Goal: Information Seeking & Learning: Learn about a topic

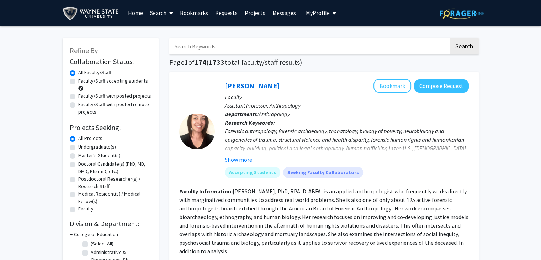
click at [78, 148] on label "Undergraduate(s)" at bounding box center [97, 146] width 38 height 7
click at [78, 148] on input "Undergraduate(s)" at bounding box center [80, 145] width 5 height 5
radio input "true"
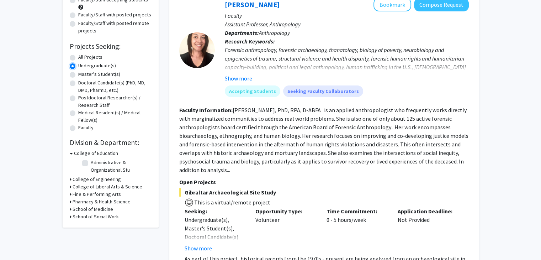
scroll to position [85, 0]
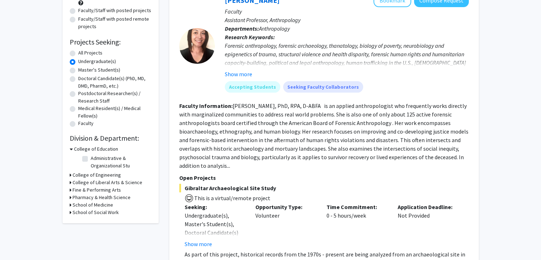
click at [87, 181] on h3 "College of Liberal Arts & Science" at bounding box center [108, 182] width 70 height 7
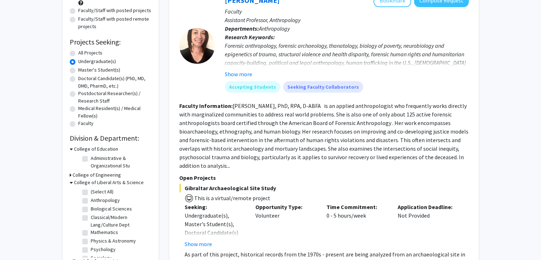
scroll to position [7, 0]
click at [91, 241] on label "Psychology" at bounding box center [103, 241] width 25 height 7
click at [91, 241] on input "Psychology" at bounding box center [93, 240] width 5 height 5
checkbox input "true"
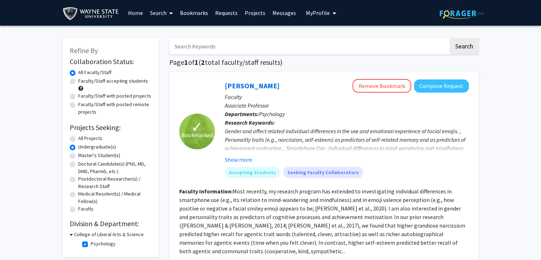
click at [78, 81] on label "Faculty/Staff accepting students" at bounding box center [113, 80] width 70 height 7
click at [78, 81] on input "Faculty/Staff accepting students" at bounding box center [80, 79] width 5 height 5
radio input "true"
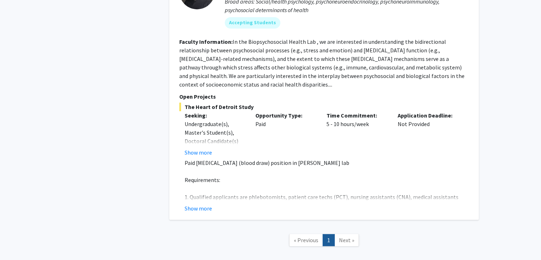
scroll to position [471, 0]
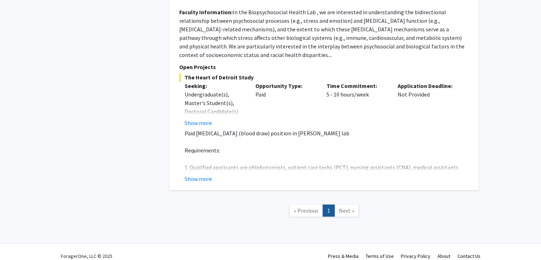
click at [343, 205] on link "Next »" at bounding box center [346, 210] width 25 height 12
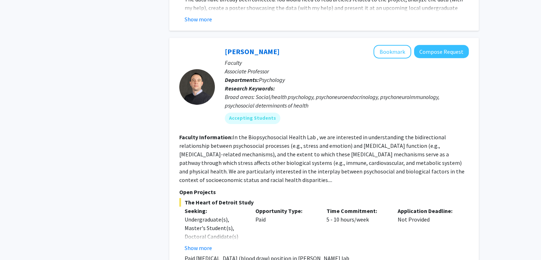
scroll to position [352, 0]
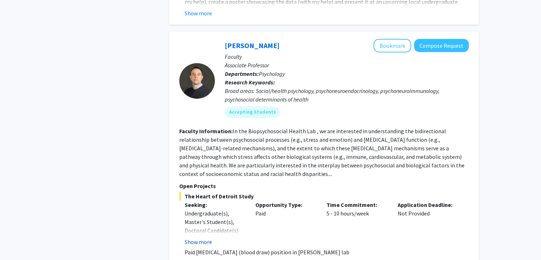
click at [200, 237] on button "Show more" at bounding box center [198, 241] width 27 height 9
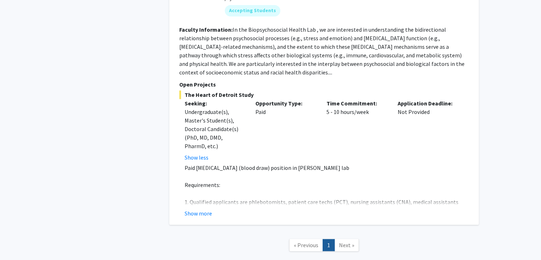
scroll to position [454, 0]
click at [205, 208] on button "Show more" at bounding box center [198, 212] width 27 height 9
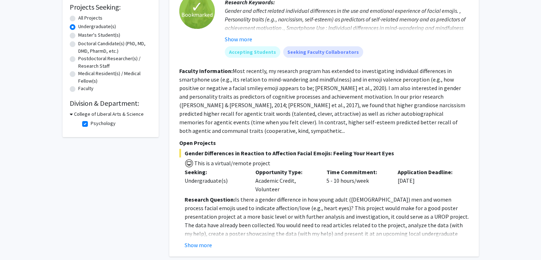
scroll to position [115, 0]
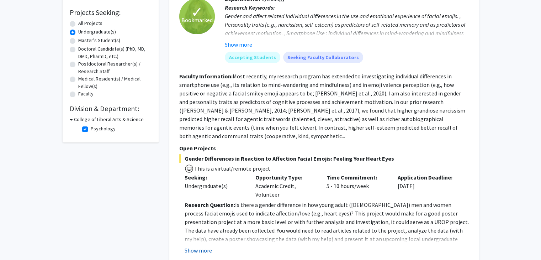
click at [201, 246] on button "Show more" at bounding box center [198, 250] width 27 height 9
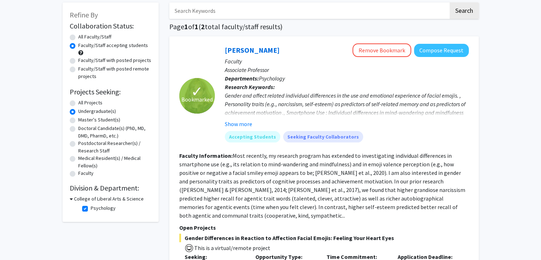
scroll to position [51, 0]
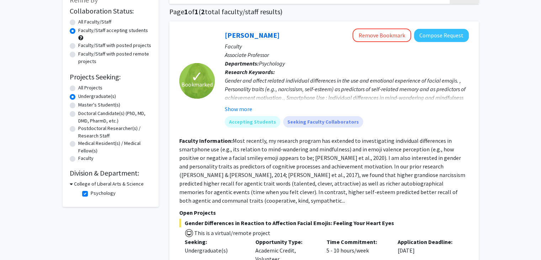
click at [78, 22] on label "All Faculty/Staff" at bounding box center [94, 21] width 33 height 7
click at [78, 22] on input "All Faculty/Staff" at bounding box center [80, 20] width 5 height 5
radio input "true"
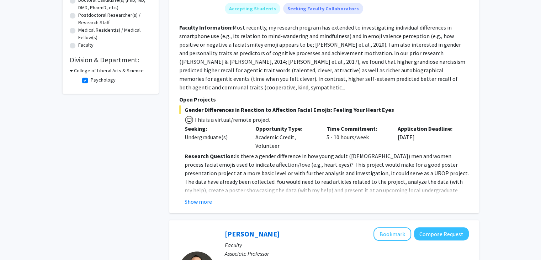
scroll to position [172, 0]
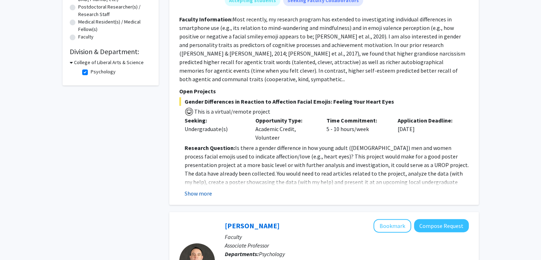
click at [201, 189] on button "Show more" at bounding box center [198, 193] width 27 height 9
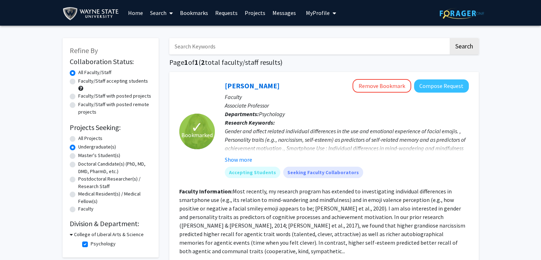
scroll to position [0, 0]
click at [229, 10] on link "Requests" at bounding box center [227, 12] width 30 height 25
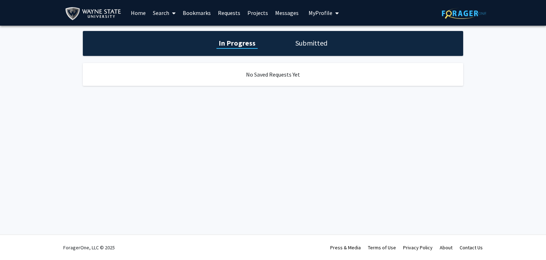
click at [258, 16] on link "Projects" at bounding box center [258, 12] width 28 height 25
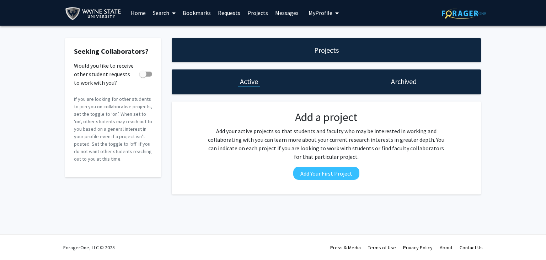
click at [141, 15] on link "Home" at bounding box center [138, 12] width 22 height 25
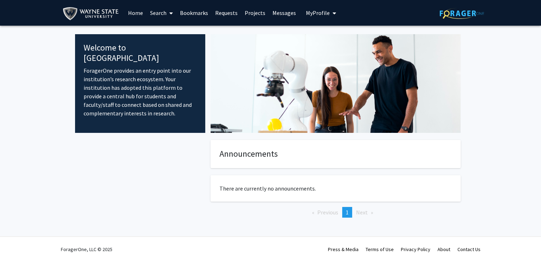
click at [164, 10] on link "Search" at bounding box center [162, 12] width 30 height 25
click at [199, 11] on link "Bookmarks" at bounding box center [193, 12] width 35 height 25
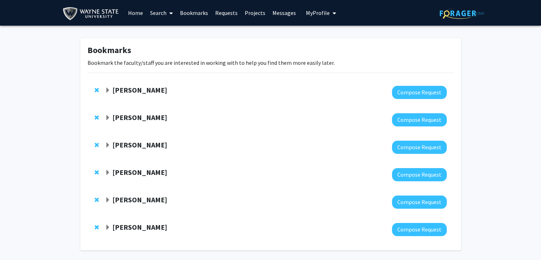
click at [230, 12] on link "Requests" at bounding box center [227, 12] width 30 height 25
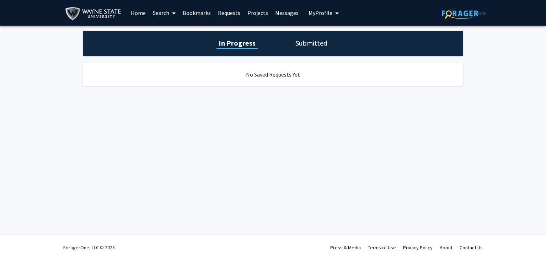
click at [256, 11] on link "Projects" at bounding box center [258, 12] width 28 height 25
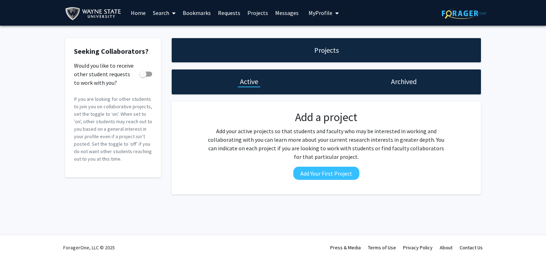
click at [130, 8] on link "Home" at bounding box center [138, 12] width 22 height 25
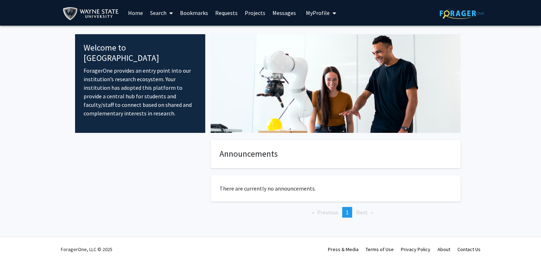
click at [312, 15] on span "My Profile" at bounding box center [318, 12] width 24 height 7
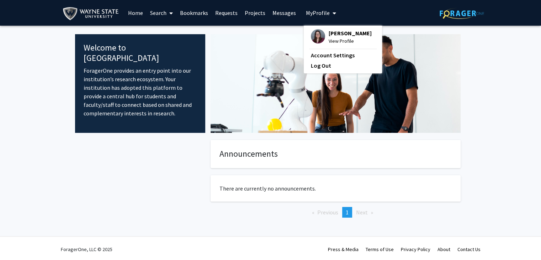
click at [276, 14] on link "Messages" at bounding box center [284, 12] width 31 height 25
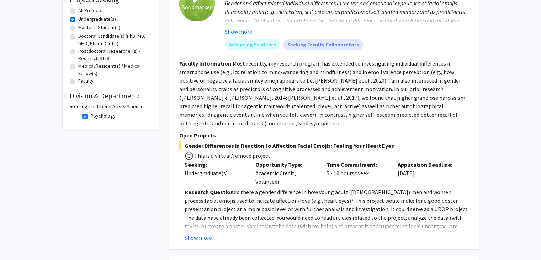
scroll to position [129, 0]
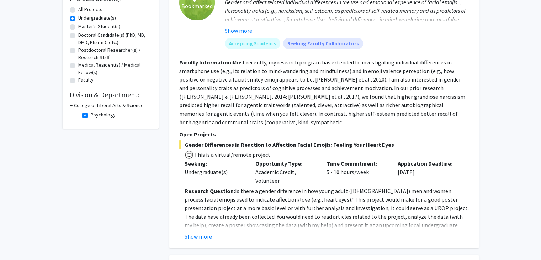
click at [73, 100] on div "Collaboration Status: Collaboration Status All Faculty/Staff Collaboration Stat…" at bounding box center [111, 24] width 82 height 194
click at [70, 106] on icon at bounding box center [71, 105] width 3 height 7
click at [71, 106] on icon at bounding box center [71, 105] width 2 height 7
click at [74, 102] on h3 "College of Liberal Arts & Science" at bounding box center [109, 105] width 70 height 7
click at [72, 103] on div "College of Liberal Arts & Science" at bounding box center [111, 105] width 82 height 7
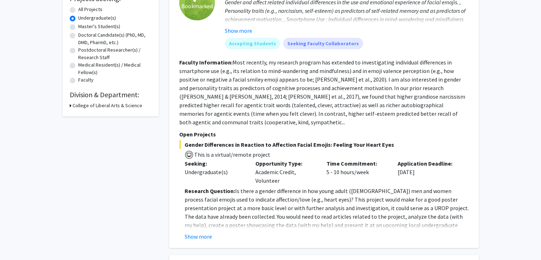
click at [70, 107] on icon at bounding box center [71, 105] width 2 height 7
click at [91, 113] on label "Psychology" at bounding box center [103, 114] width 25 height 7
click at [91, 113] on input "Psychology" at bounding box center [93, 113] width 5 height 5
checkbox input "false"
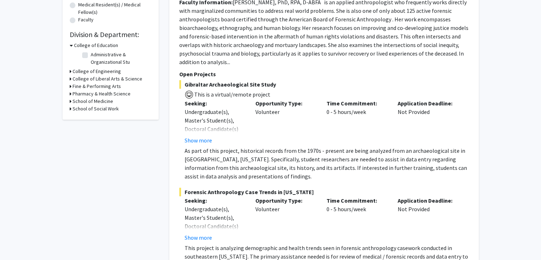
scroll to position [188, 0]
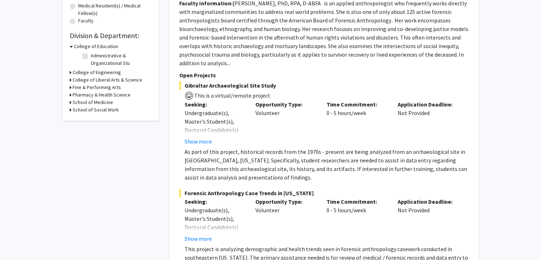
click at [106, 80] on h3 "College of Liberal Arts & Science" at bounding box center [108, 79] width 70 height 7
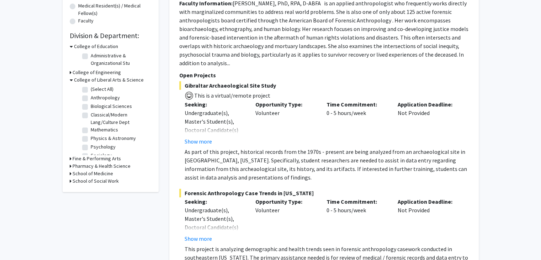
scroll to position [7, 0]
click at [91, 140] on label "Psychology" at bounding box center [103, 139] width 25 height 7
click at [91, 140] on input "Psychology" at bounding box center [93, 138] width 5 height 5
checkbox input "true"
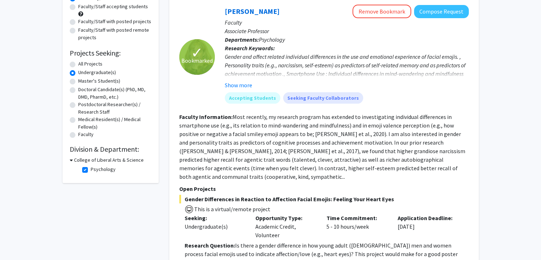
scroll to position [84, 0]
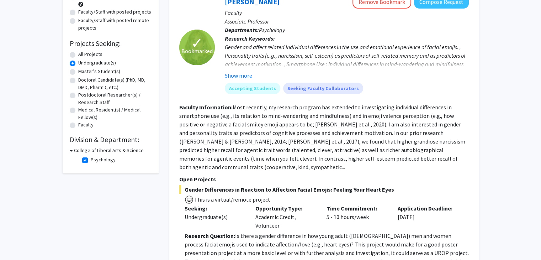
click at [91, 162] on label "Psychology" at bounding box center [103, 159] width 25 height 7
click at [91, 160] on input "Psychology" at bounding box center [93, 158] width 5 height 5
checkbox input "false"
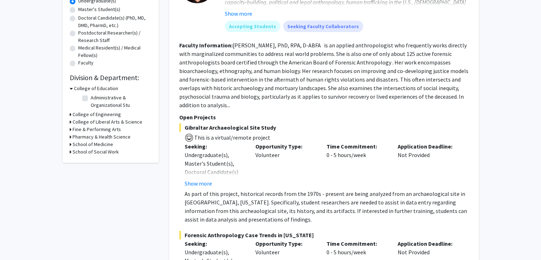
scroll to position [147, 0]
click at [73, 120] on h3 "College of Liberal Arts & Science" at bounding box center [108, 120] width 70 height 7
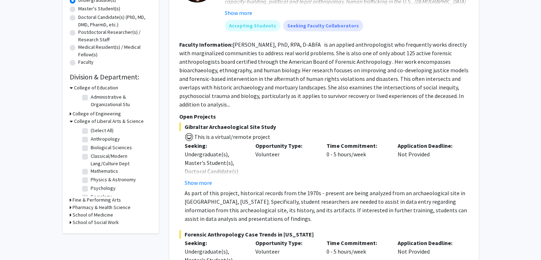
scroll to position [7, 0]
click at [91, 190] on label "Sociology" at bounding box center [101, 189] width 21 height 7
click at [91, 190] on input "Sociology" at bounding box center [93, 188] width 5 height 5
checkbox input "true"
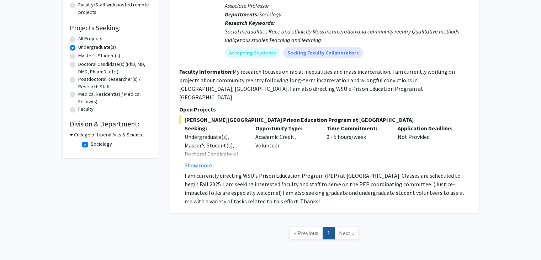
scroll to position [101, 0]
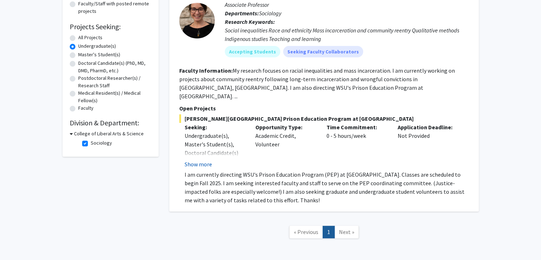
click at [202, 160] on button "Show more" at bounding box center [198, 164] width 27 height 9
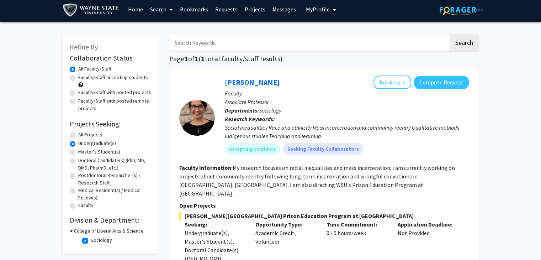
scroll to position [0, 0]
